Goal: Information Seeking & Learning: Understand process/instructions

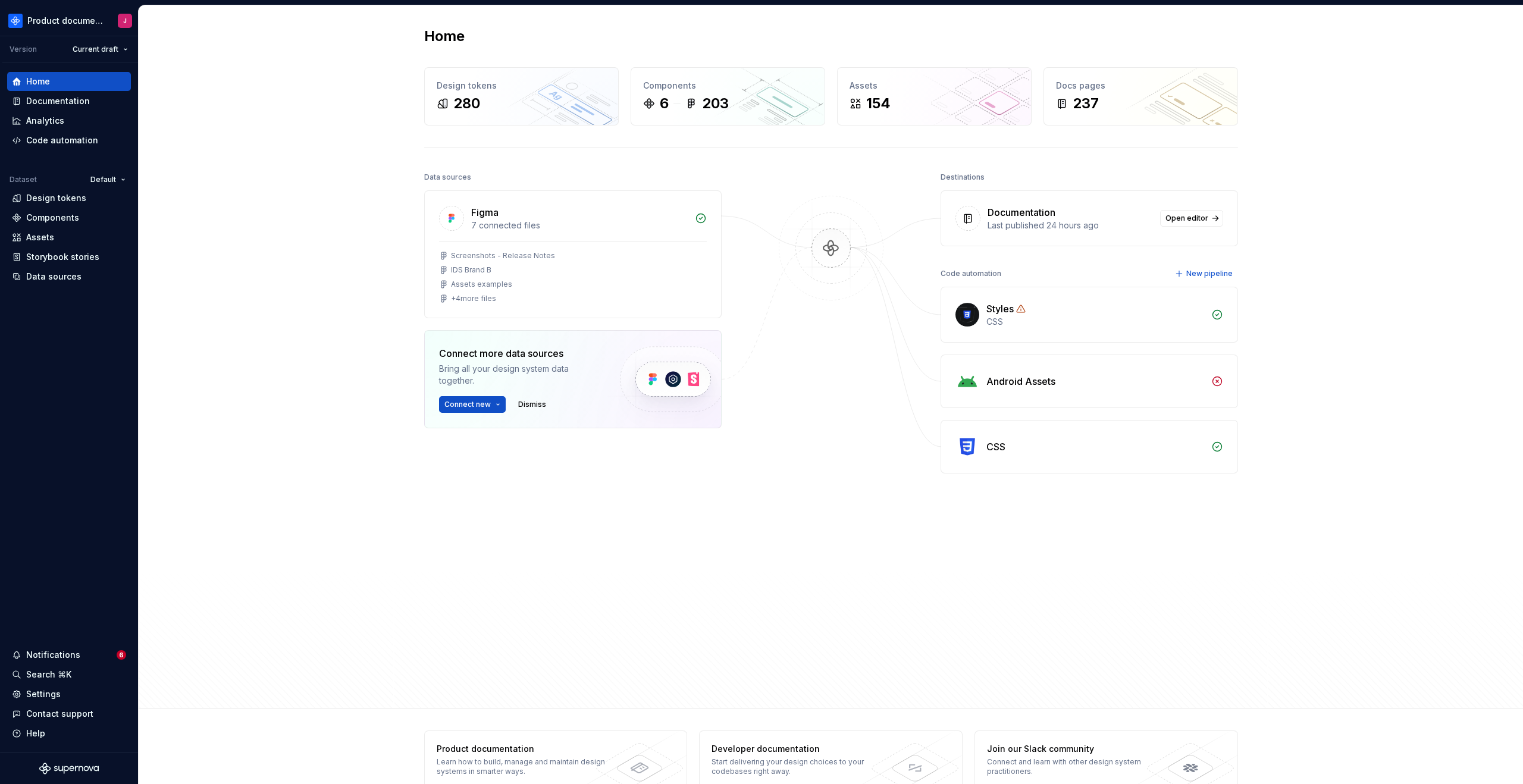
click at [1145, 206] on div "Documentation" at bounding box center [1071, 212] width 166 height 14
click at [1049, 171] on div "Destinations" at bounding box center [1089, 178] width 298 height 17
